Goal: Answer question/provide support: Answer question/provide support

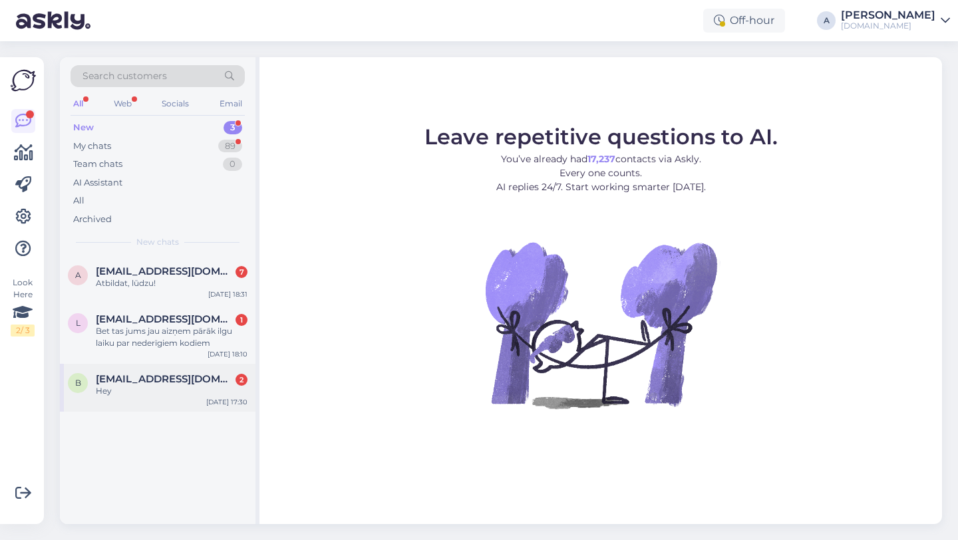
click at [149, 386] on div "Hey" at bounding box center [172, 391] width 152 height 12
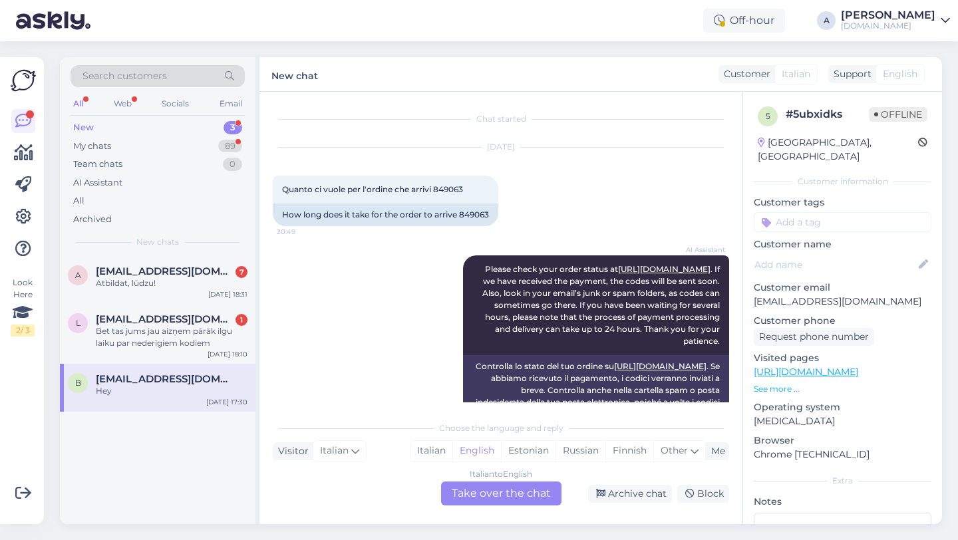
scroll to position [2, 0]
drag, startPoint x: 493, startPoint y: 211, endPoint x: 460, endPoint y: 213, distance: 32.7
click at [460, 213] on div "How long does it take for the order to arrive 849063" at bounding box center [385, 212] width 225 height 23
copy div "849063"
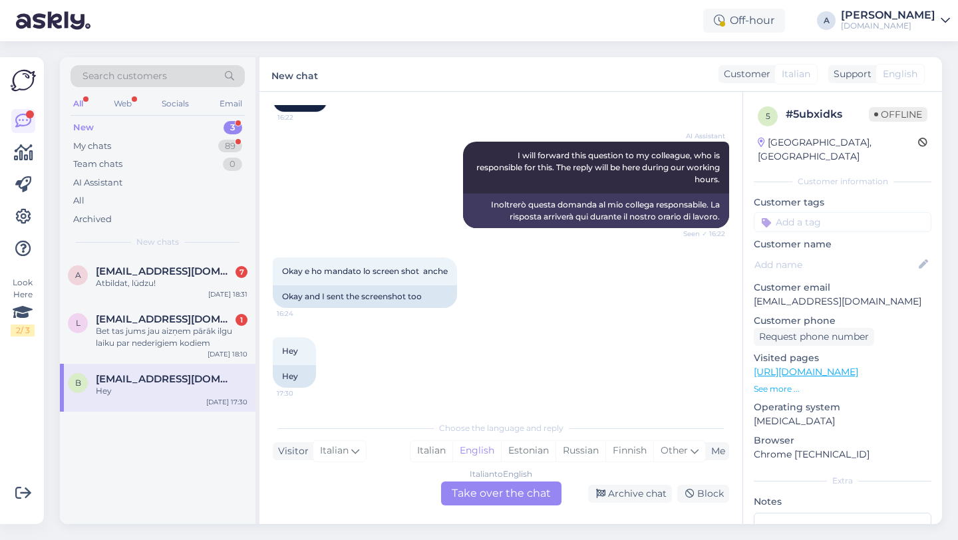
click at [507, 497] on div "Italian to English Take over the chat" at bounding box center [501, 493] width 120 height 24
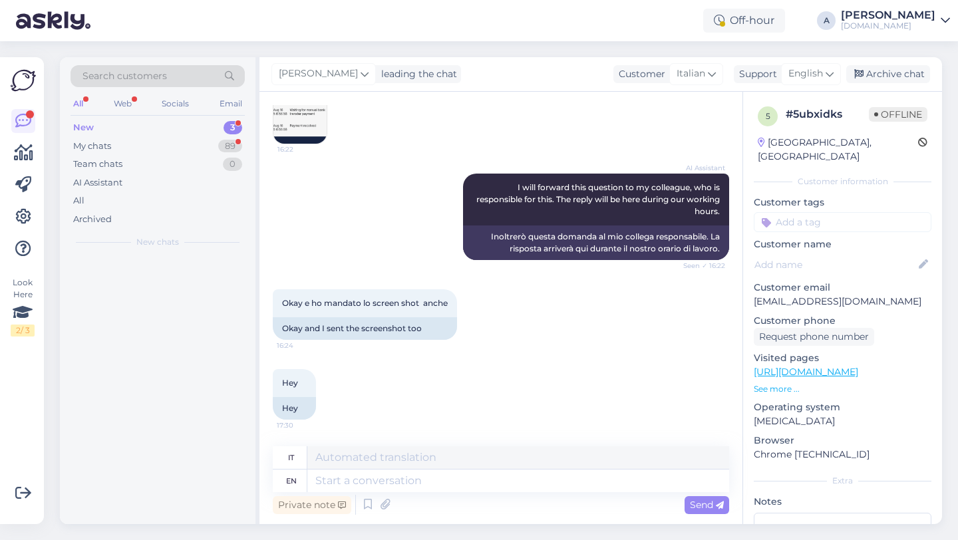
scroll to position [1031, 0]
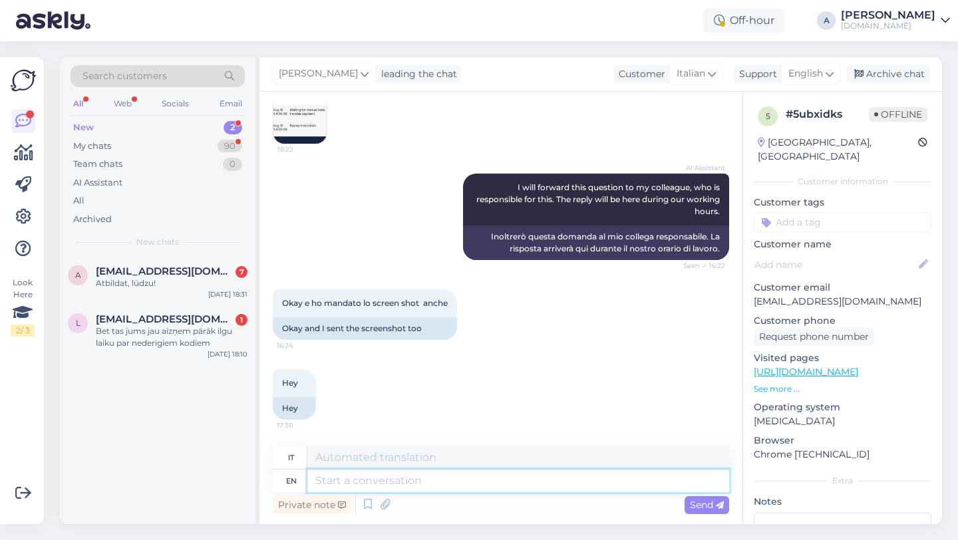
click at [438, 479] on textarea at bounding box center [518, 480] width 422 height 23
type textarea "Hey t"
type textarea "EHI"
type textarea "Hey there!"
type textarea "Ehilà!"
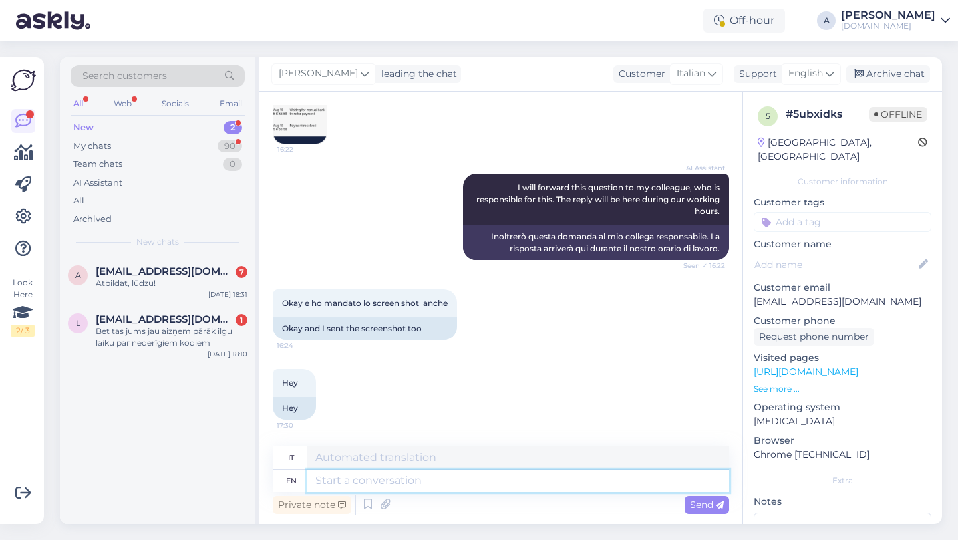
scroll to position [1111, 0]
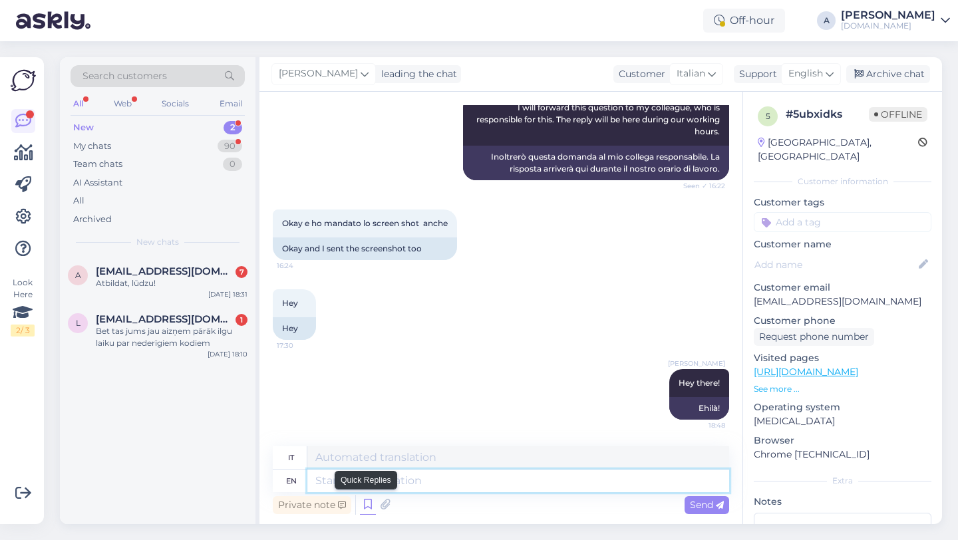
paste textarea "Due to unexpectedly high demand, the supplier has encountered delivery difficul…"
type textarea "Due to unexpectedly high demand, the supplier has encountered delivery difficul…"
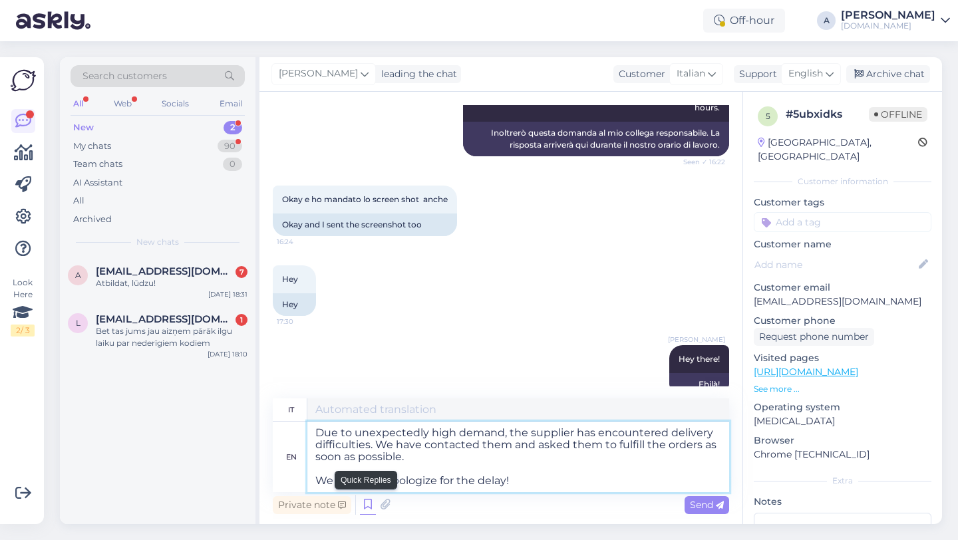
type textarea "A causa di una domanda inaspettatamente elevata, il fornitore ha riscontrato di…"
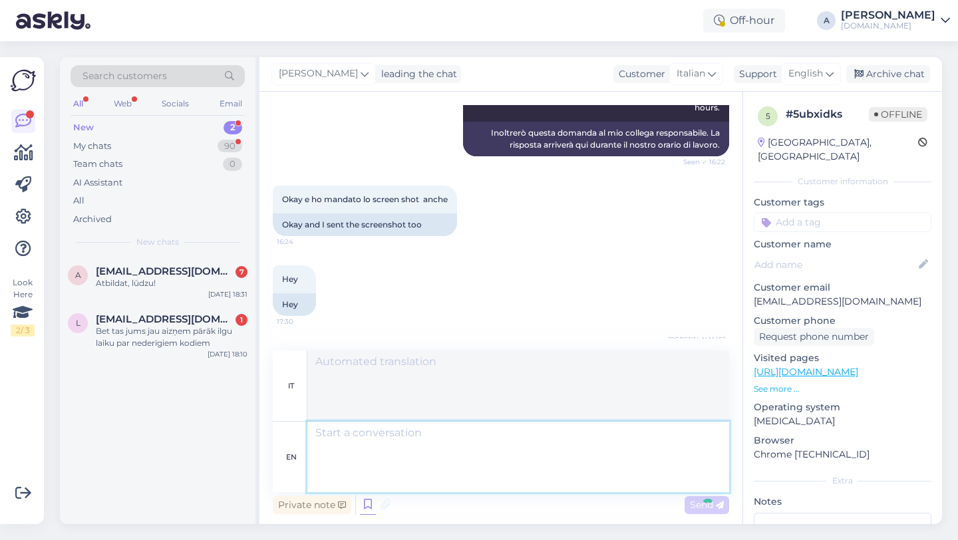
scroll to position [1299, 0]
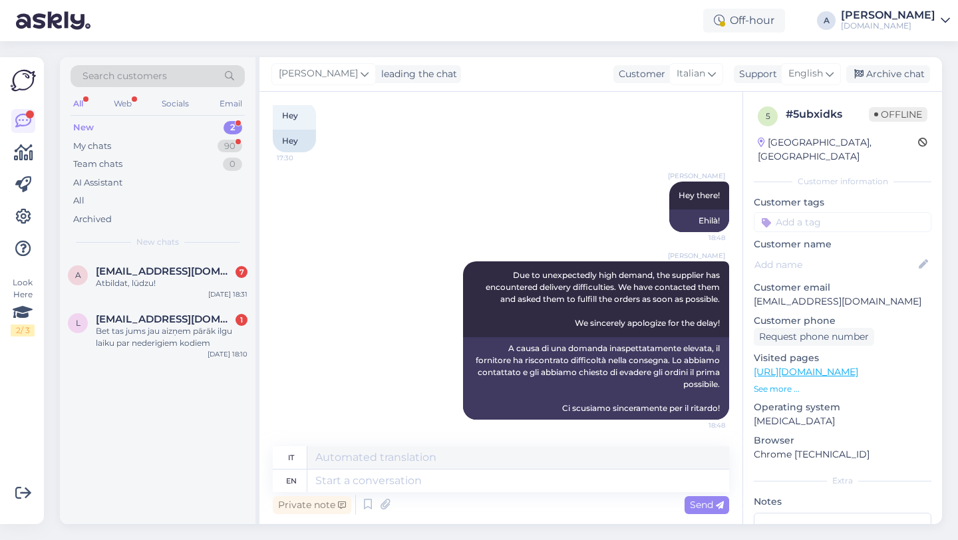
click at [830, 212] on input at bounding box center [842, 222] width 178 height 20
type input "orde"
click at [851, 253] on span "Order_delay" at bounding box center [842, 257] width 49 height 8
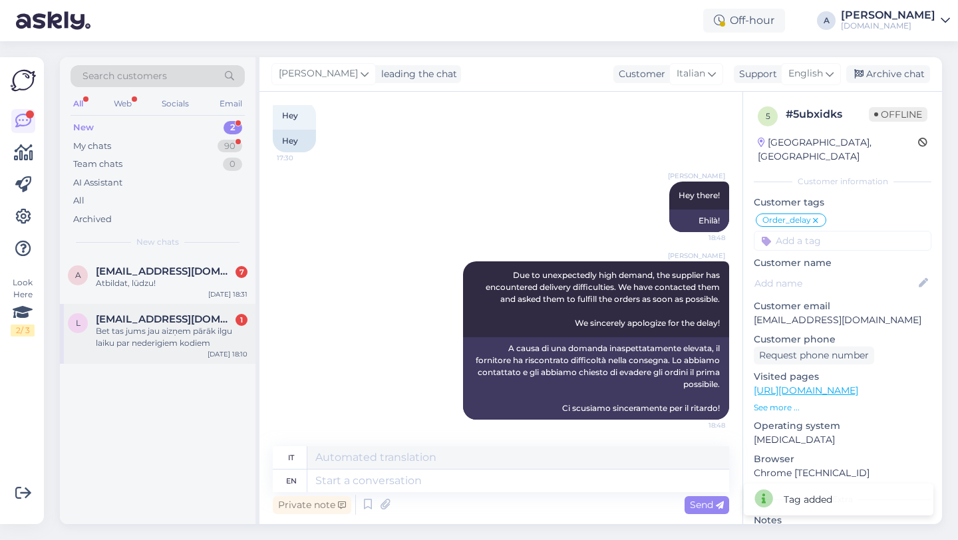
click at [178, 315] on span "[EMAIL_ADDRESS][DOMAIN_NAME]" at bounding box center [165, 319] width 138 height 12
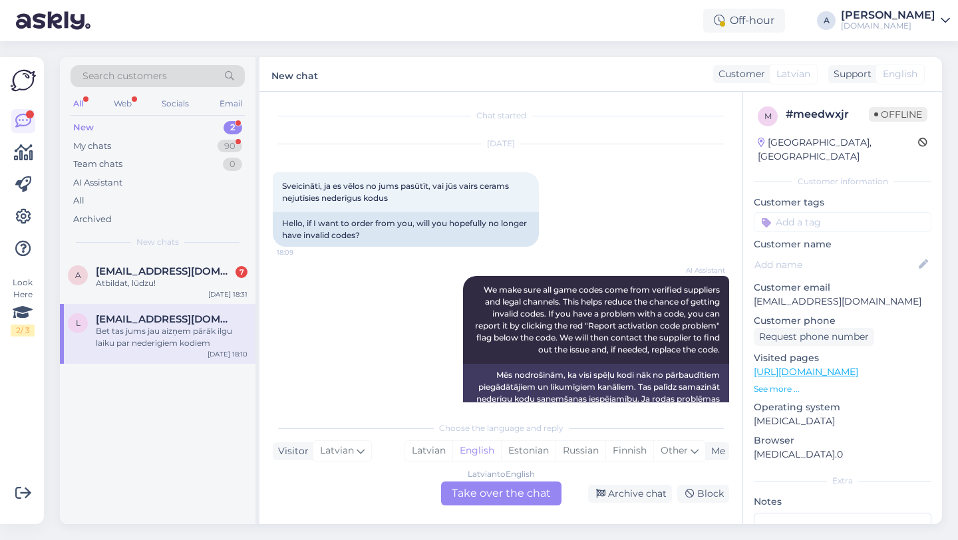
scroll to position [166, 0]
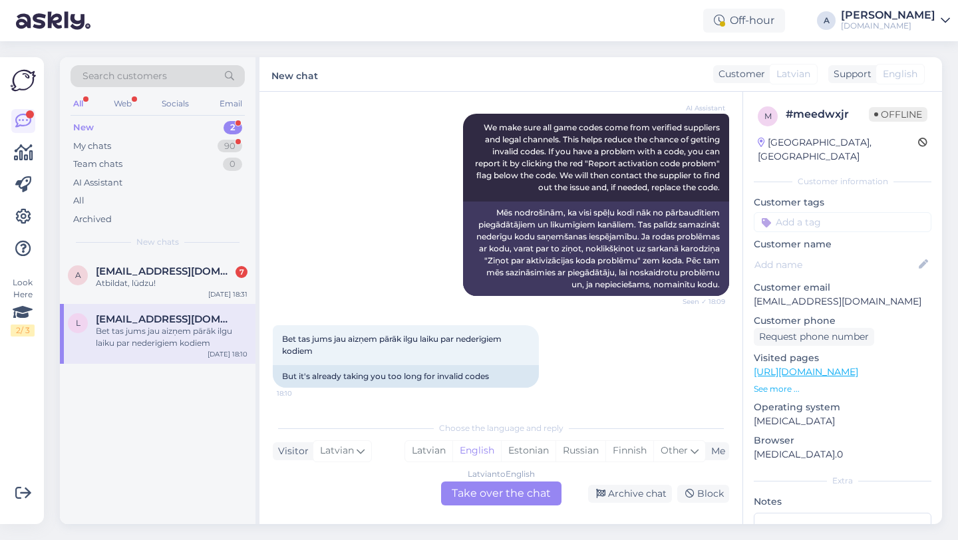
click at [482, 490] on div "Latvian to English Take over the chat" at bounding box center [501, 493] width 120 height 24
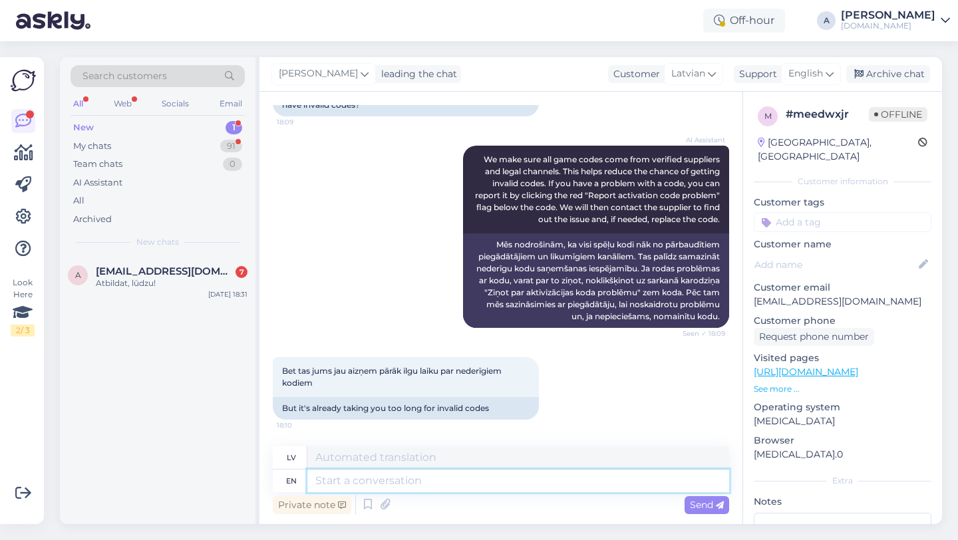
click at [406, 483] on textarea at bounding box center [518, 480] width 422 height 23
type textarea "Hey t"
type textarea "Hei"
type textarea "Hey there!"
type textarea "Sveiki!"
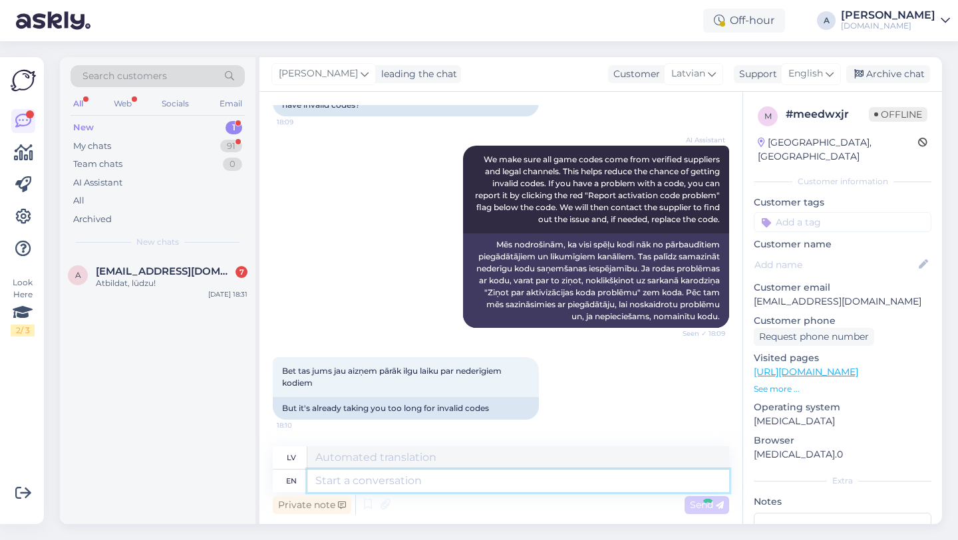
scroll to position [213, 0]
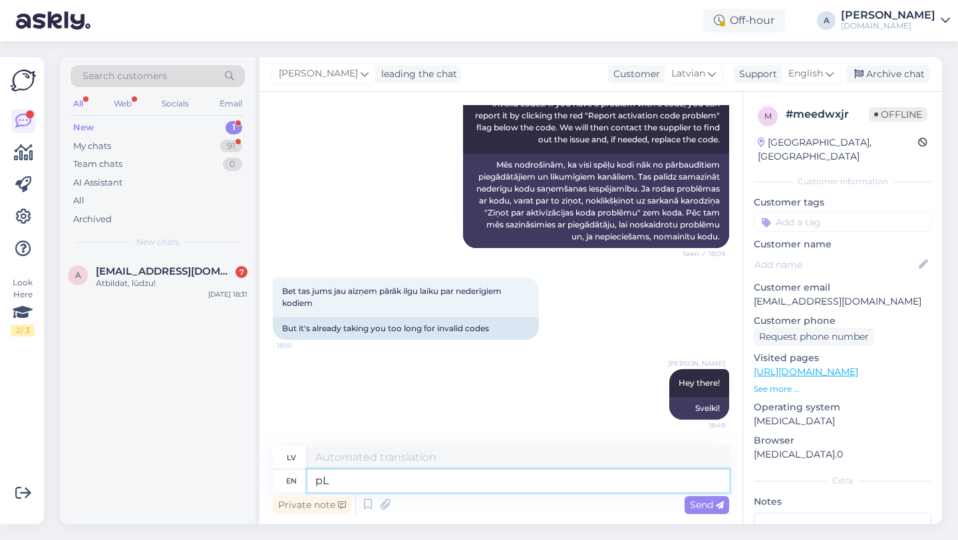
type textarea "p"
type textarea "Please s"
type textarea "Lūdzu"
type textarea "Please share wit"
type textarea "Lūdzu, padalieties"
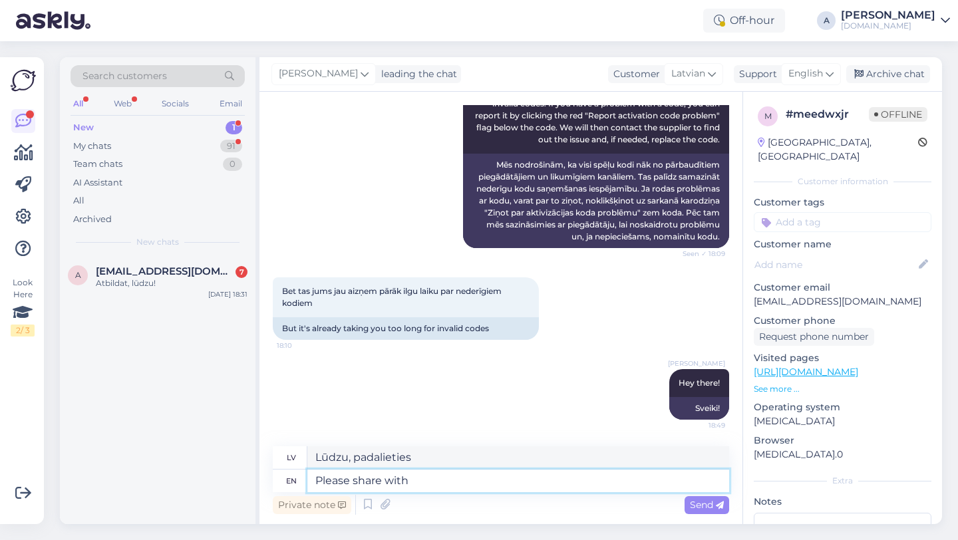
type textarea "Please share with m"
type textarea "Lūdzu, kopīgojiet ar"
type textarea "Please share with me yo"
type textarea "Lūdzu, padalieties ar mani"
type textarea "Please share with me your o"
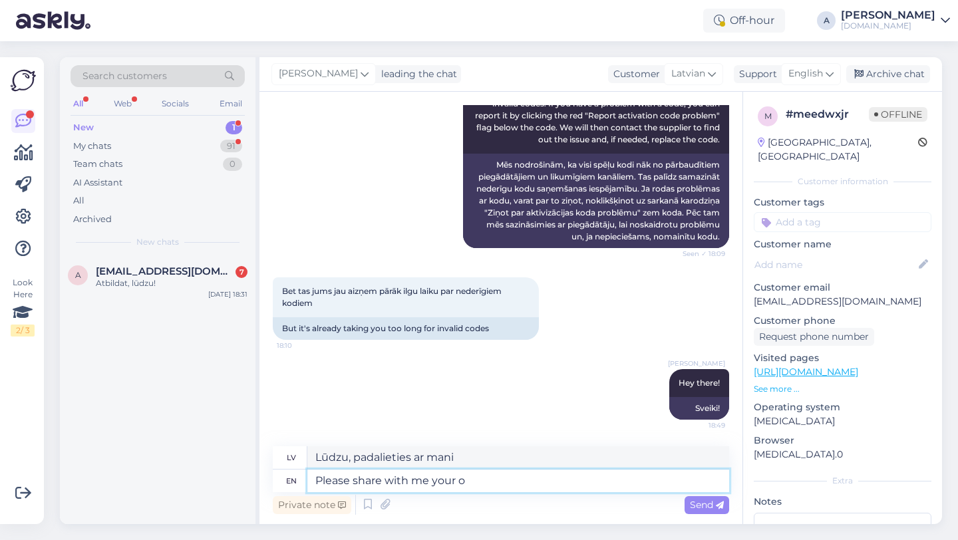
type textarea "Lūdzu, dalieties ar mani savā"
type textarea "Please share with me your order n"
type textarea "Lūdzu, dalieties ar mani savā pasūtījumā"
type textarea "Please share with me your order number."
type textarea "Lūdzu, padalieties ar mani ar savu pasūtījuma numuru."
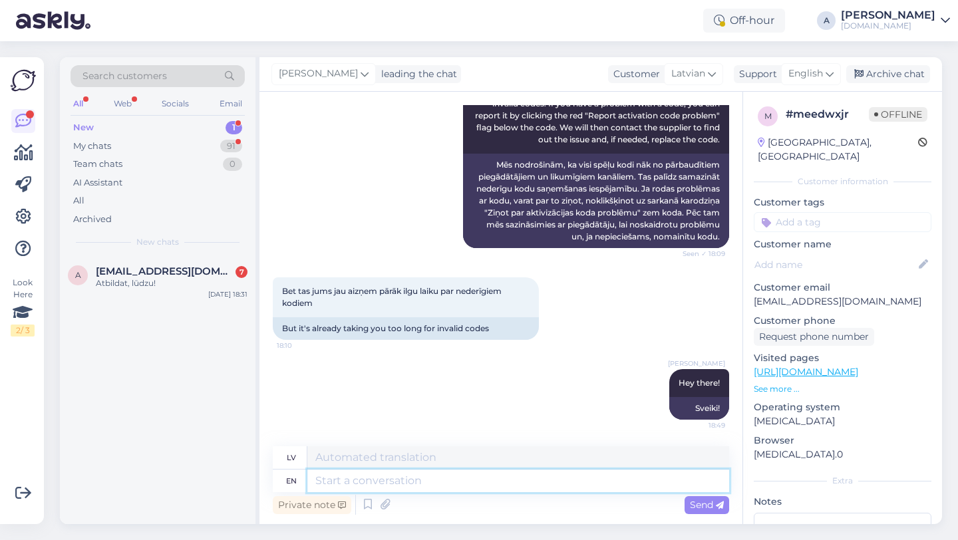
scroll to position [293, 0]
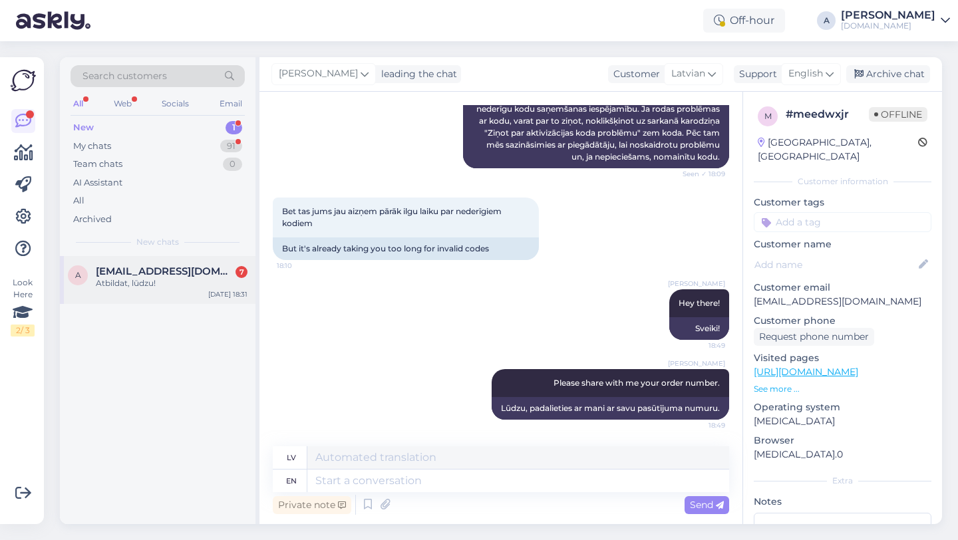
click at [144, 270] on span "[EMAIL_ADDRESS][DOMAIN_NAME]" at bounding box center [165, 271] width 138 height 12
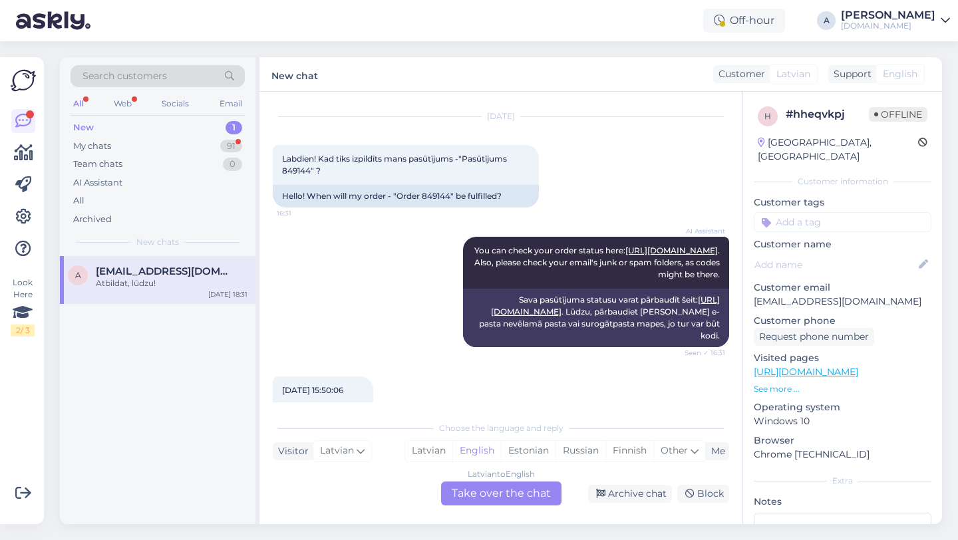
scroll to position [0, 0]
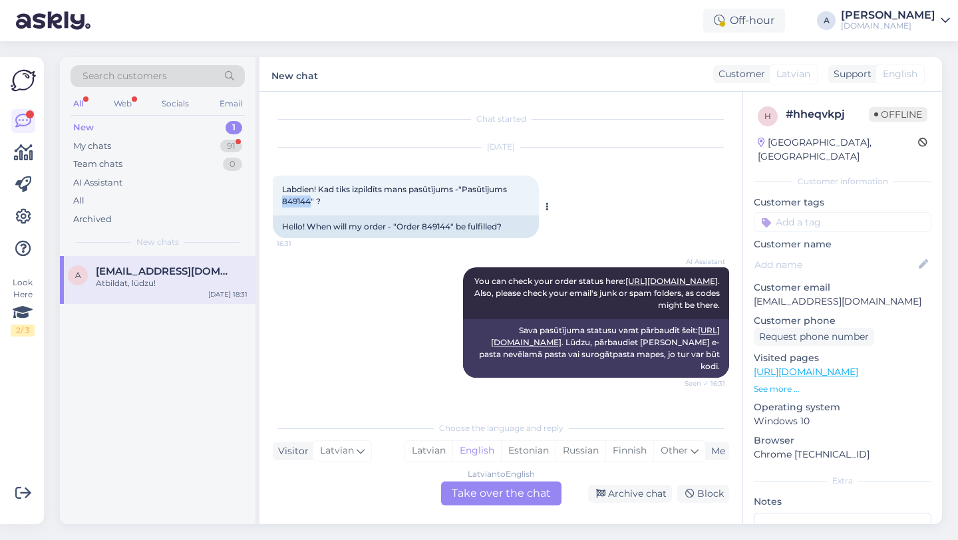
drag, startPoint x: 311, startPoint y: 199, endPoint x: 282, endPoint y: 201, distance: 28.7
click at [281, 201] on div "Labdien! Kad tiks izpildīts mans pasūtījums -"Pasūtījums 849144" ? 16:31" at bounding box center [406, 196] width 266 height 40
copy span "849144"
click at [475, 495] on div "Latvian to English Take over the chat" at bounding box center [501, 493] width 120 height 24
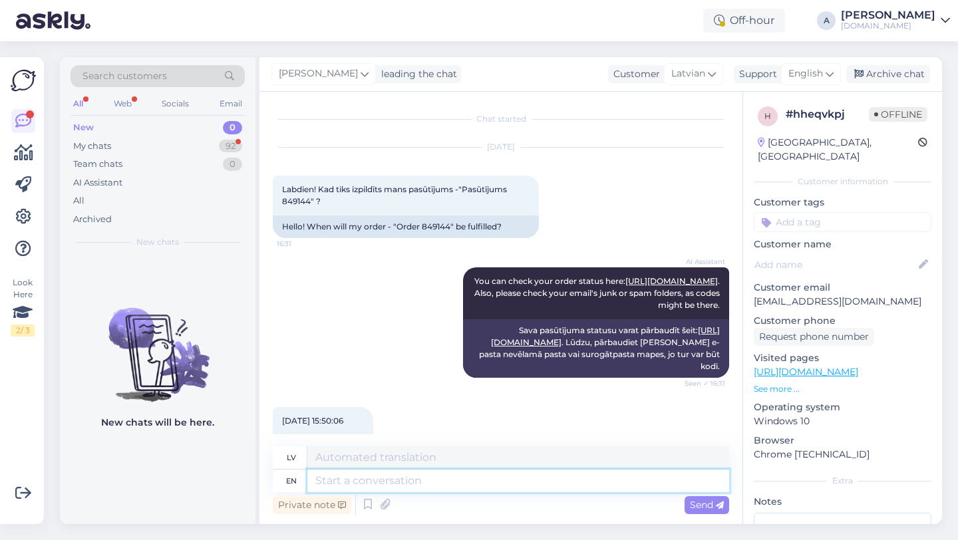
click at [398, 485] on textarea at bounding box center [518, 480] width 422 height 23
type textarea "Hey th"
type textarea "Hei"
type textarea "Hey there!"
type textarea "Sveiki!"
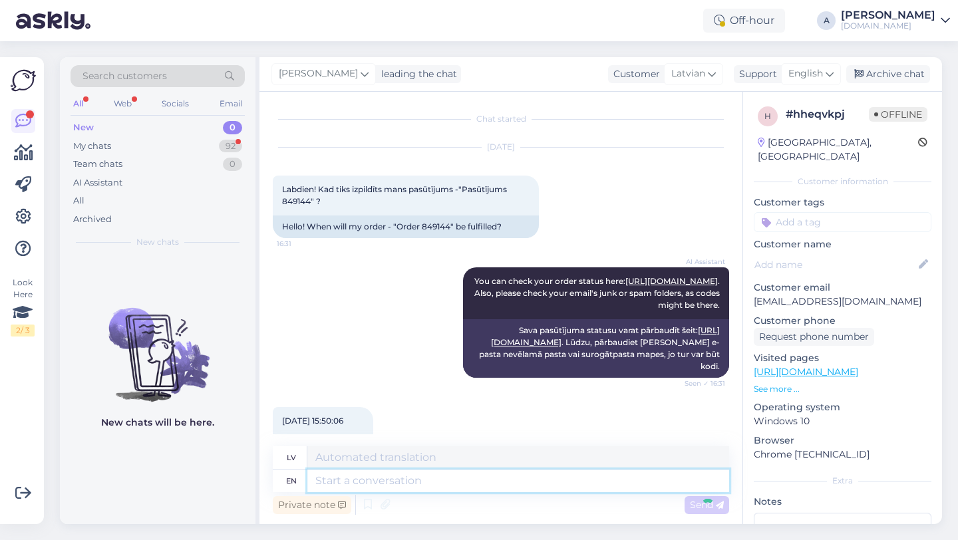
scroll to position [852, 0]
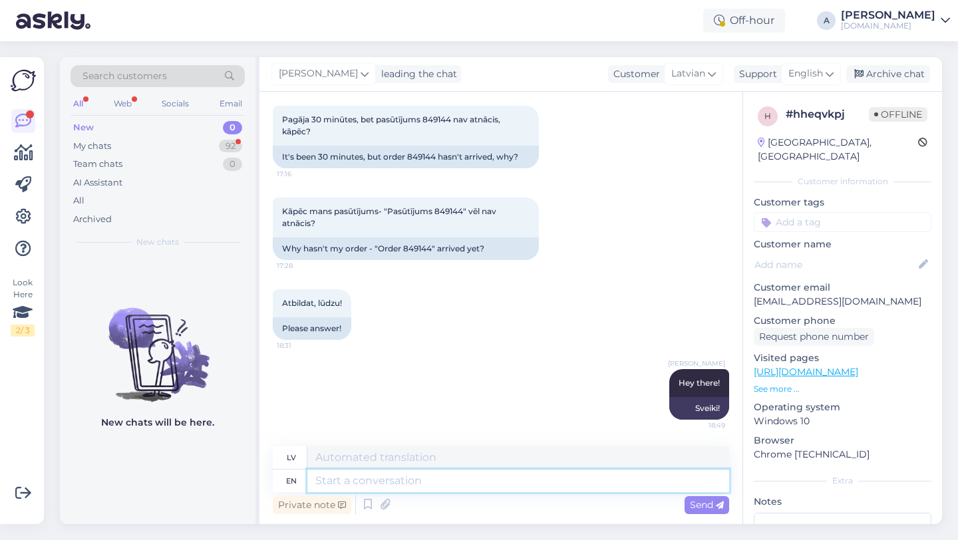
paste textarea "Due to unexpectedly high demand, the supplier has encountered delivery difficul…"
type textarea "Due to unexpectedly high demand, the supplier has encountered delivery difficul…"
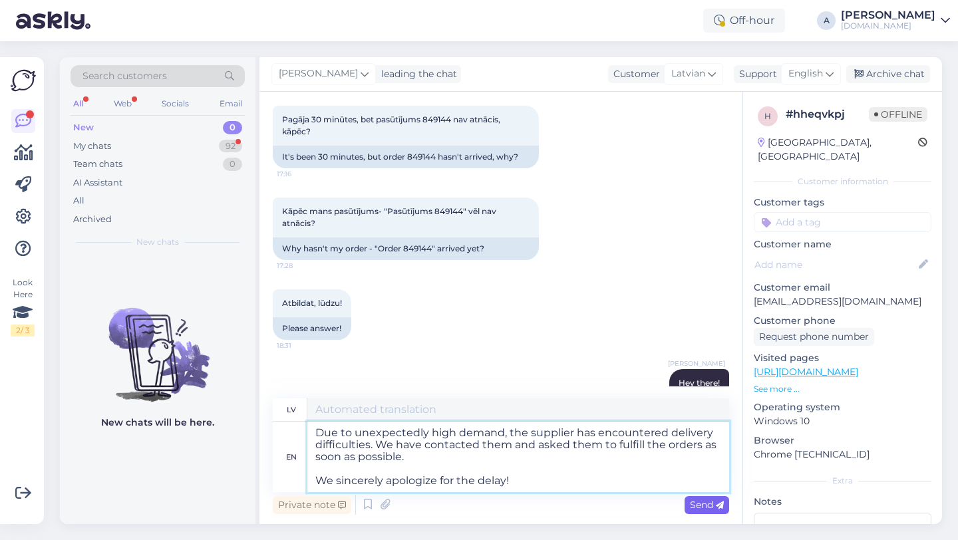
type textarea "Negaidīti lielā pieprasījuma dēļ piegādātājam ir radušās piegādes grūtības. Esa…"
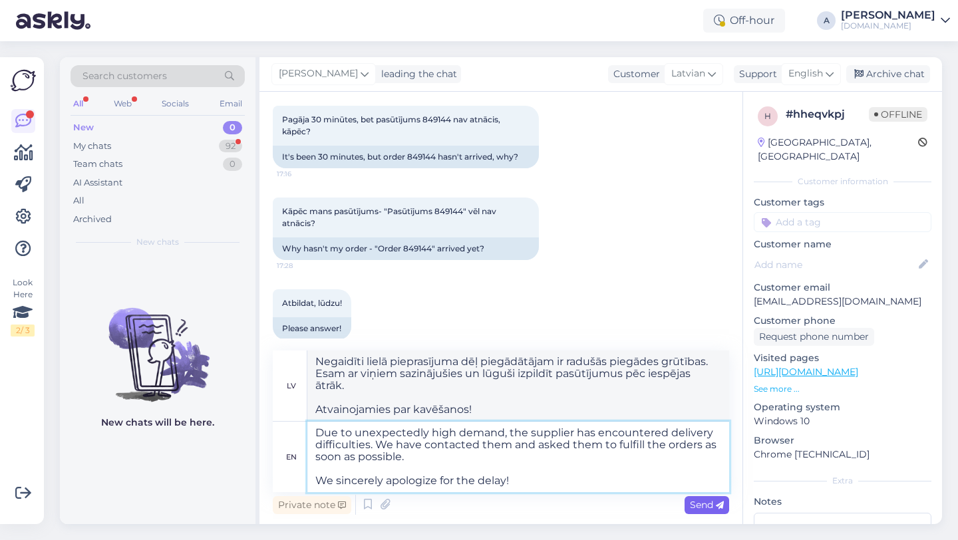
type textarea "Due to unexpectedly high demand, the supplier has encountered delivery difficul…"
click at [721, 501] on icon at bounding box center [719, 505] width 8 height 8
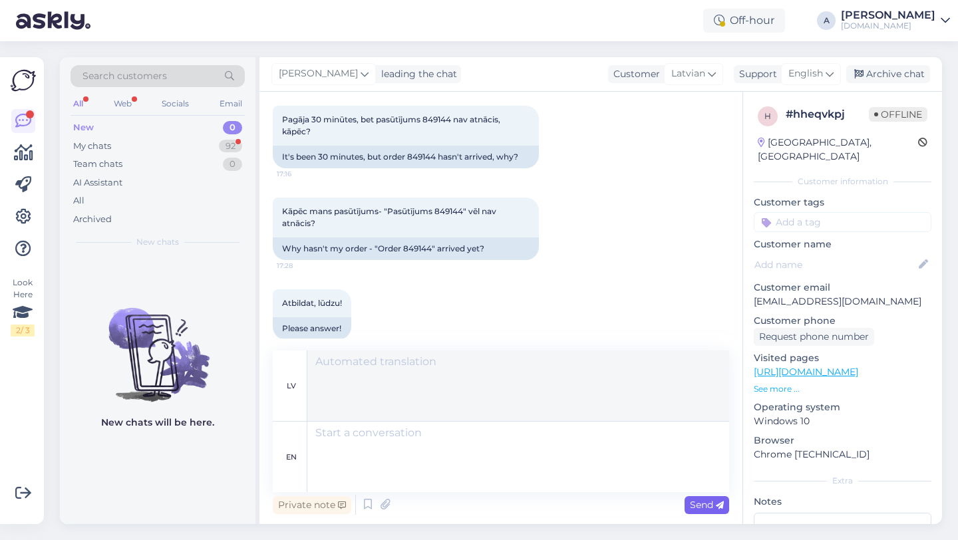
scroll to position [1027, 0]
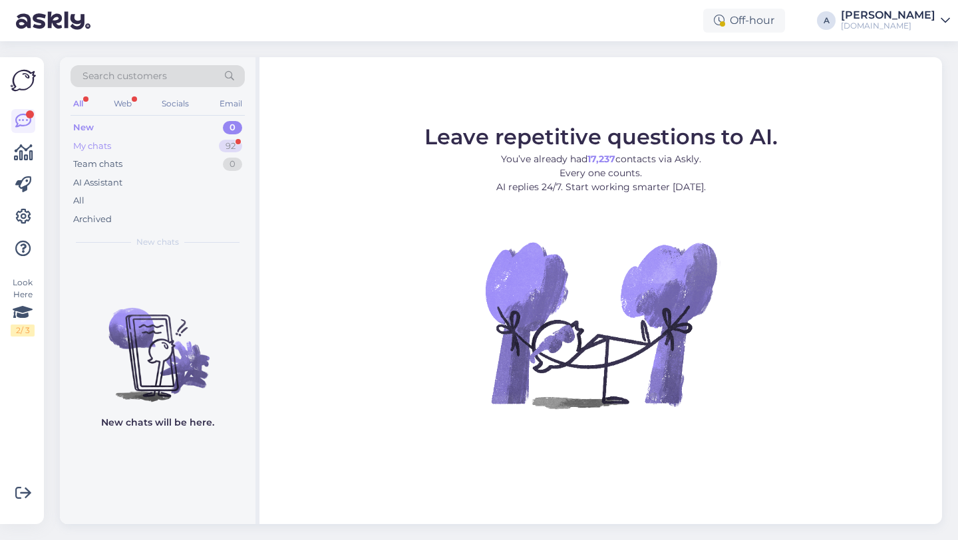
click at [219, 145] on div "92" at bounding box center [230, 146] width 23 height 13
click at [235, 141] on div "92" at bounding box center [230, 146] width 23 height 13
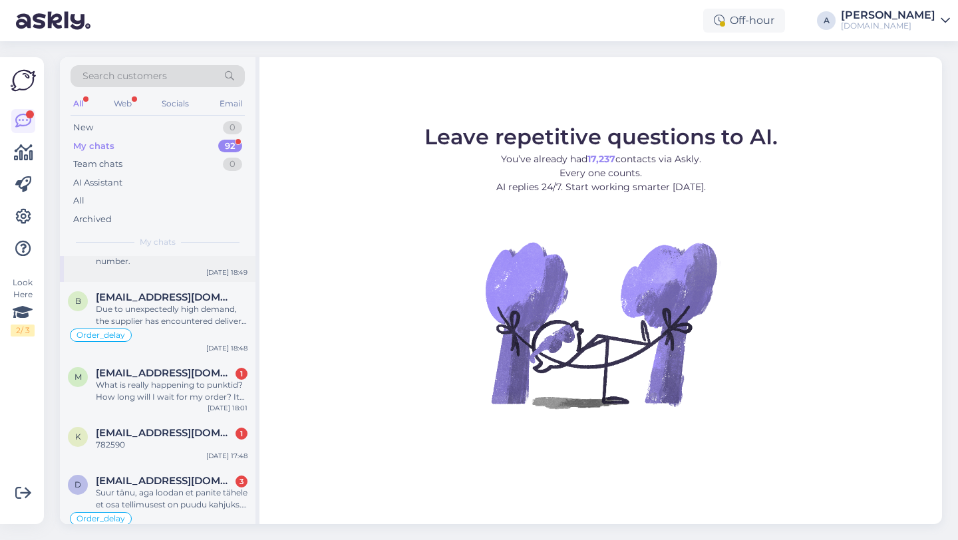
scroll to position [78, 0]
